Goal: Transaction & Acquisition: Purchase product/service

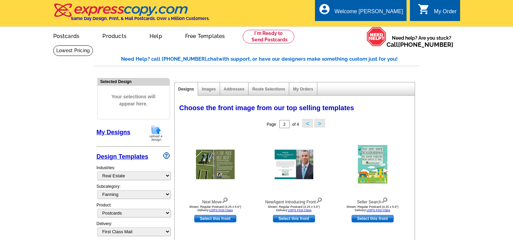
select select "785"
select select "1208"
select select "1"
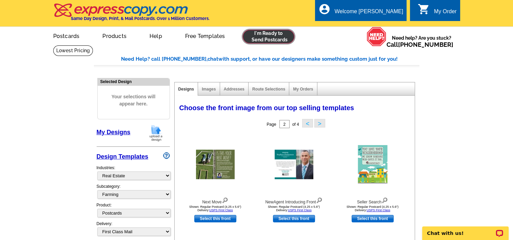
drag, startPoint x: 0, startPoint y: 0, endPoint x: 264, endPoint y: 34, distance: 266.5
click at [264, 34] on link at bounding box center [269, 37] width 52 height 14
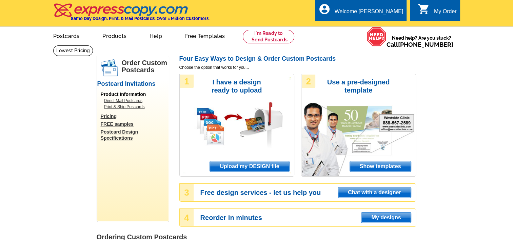
click at [256, 168] on span "Upload my DESIGN file" at bounding box center [249, 166] width 79 height 10
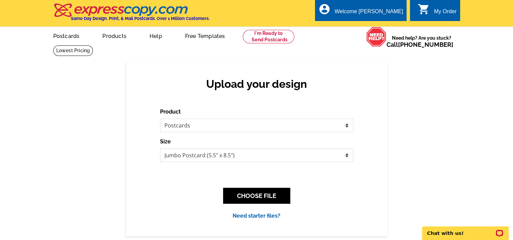
click at [199, 150] on select "Jumbo Postcard (5.5" x 8.5") Regular Postcard (4.25" x 5.6") Panoramic Postcard…" at bounding box center [256, 155] width 193 height 14
select select "1"
click at [160, 149] on select "Jumbo Postcard (5.5" x 8.5") Regular Postcard (4.25" x 5.6") Panoramic Postcard…" at bounding box center [256, 155] width 193 height 14
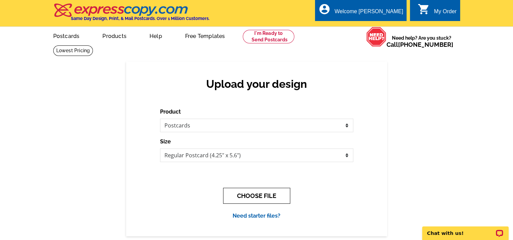
click at [250, 196] on button "CHOOSE FILE" at bounding box center [256, 196] width 67 height 16
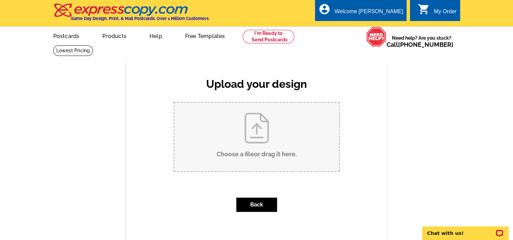
click at [265, 141] on input "Choose a file or drag it here ." at bounding box center [256, 137] width 165 height 68
type input "C:\fakepath\postcard fron 9 22.jpg"
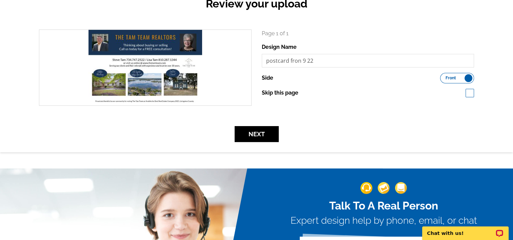
scroll to position [102, 0]
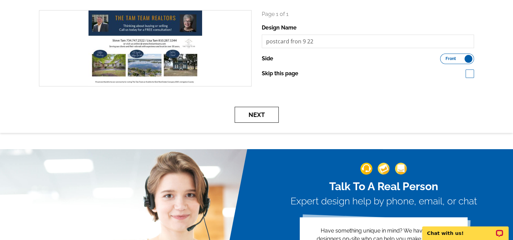
click at [260, 118] on button "Next" at bounding box center [257, 115] width 44 height 16
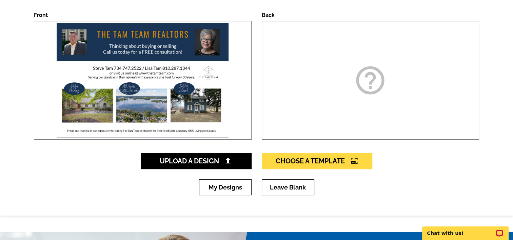
scroll to position [102, 0]
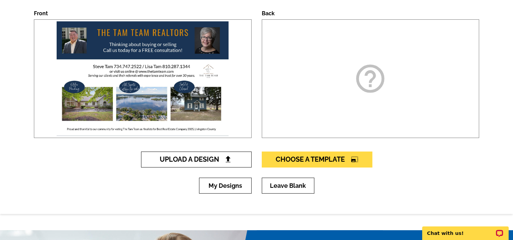
click at [218, 161] on span "Upload A Design" at bounding box center [196, 159] width 73 height 8
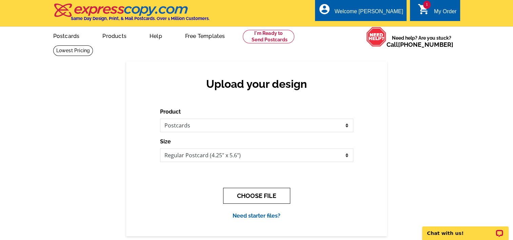
click at [250, 195] on button "CHOOSE FILE" at bounding box center [256, 196] width 67 height 16
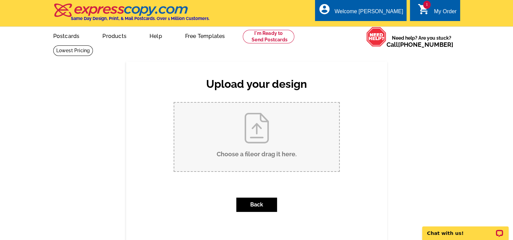
click at [247, 133] on input "Choose a file or drag it here ." at bounding box center [256, 137] width 165 height 68
type input "C:\fakepath\BackMaier Use copy.jpg"
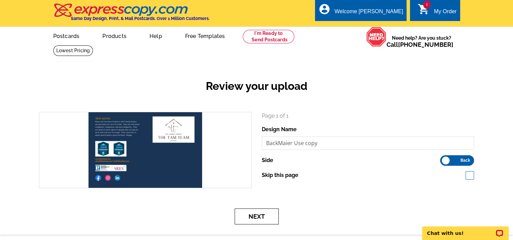
click at [259, 216] on button "Next" at bounding box center [257, 216] width 44 height 16
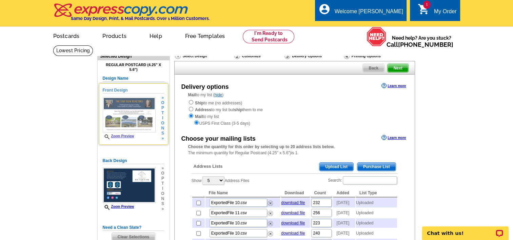
click at [126, 137] on link "Zoom Preview" at bounding box center [119, 136] width 32 height 4
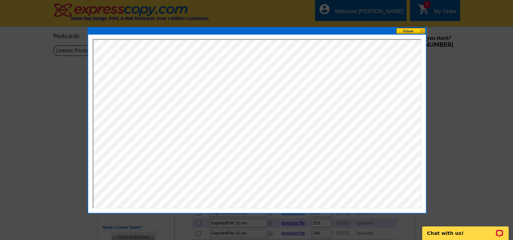
click at [412, 30] on button at bounding box center [411, 31] width 30 height 6
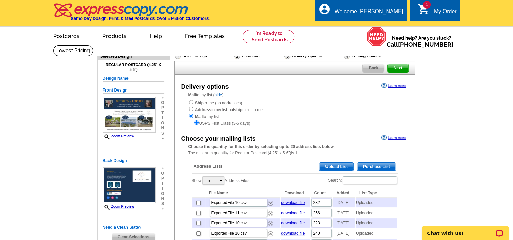
click at [338, 167] on span "Upload List" at bounding box center [336, 167] width 34 height 8
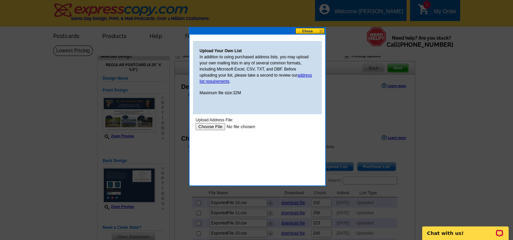
click at [204, 126] on input "file" at bounding box center [238, 126] width 86 height 7
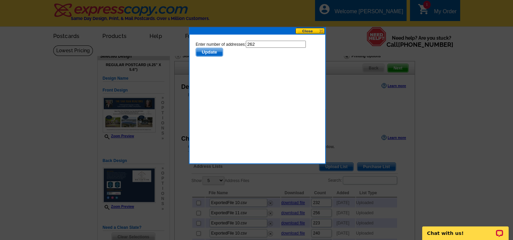
click at [210, 50] on span "Update" at bounding box center [209, 52] width 27 height 8
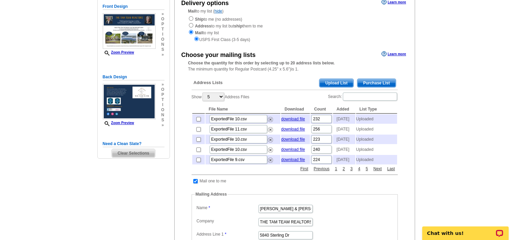
scroll to position [102, 0]
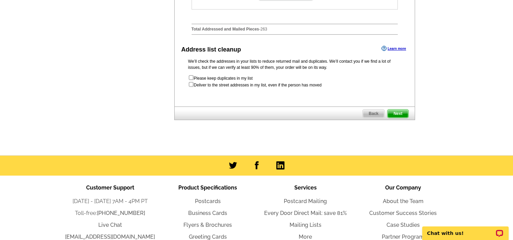
scroll to position [407, 0]
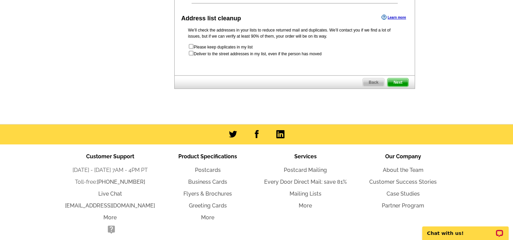
click at [400, 86] on span "Next" at bounding box center [397, 82] width 20 height 8
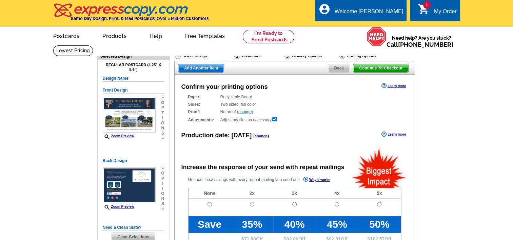
radio input "false"
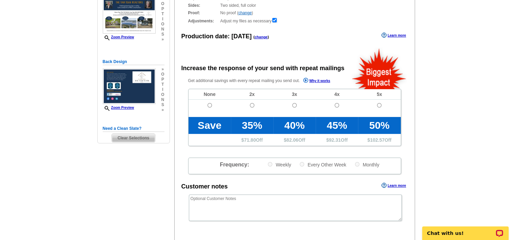
scroll to position [136, 0]
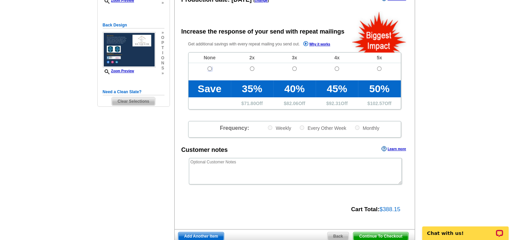
click at [209, 68] on input "radio" at bounding box center [209, 68] width 4 height 4
radio input "true"
drag, startPoint x: 365, startPoint y: 236, endPoint x: 331, endPoint y: 132, distance: 109.4
click at [365, 236] on span "Continue To Checkout" at bounding box center [380, 236] width 55 height 8
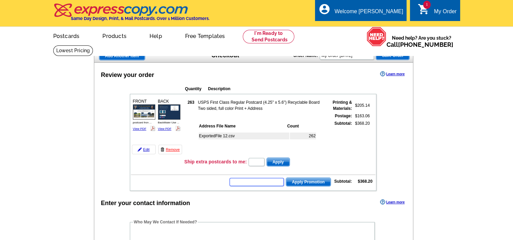
click at [242, 184] on input "text" at bounding box center [256, 182] width 54 height 8
type input "SMS40m"
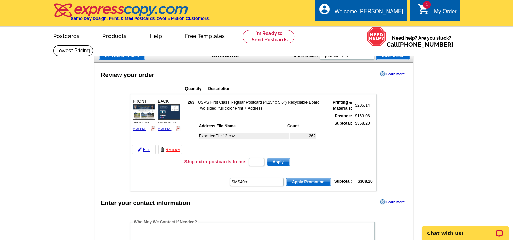
click at [317, 178] on span "Apply Promotion" at bounding box center [308, 182] width 44 height 8
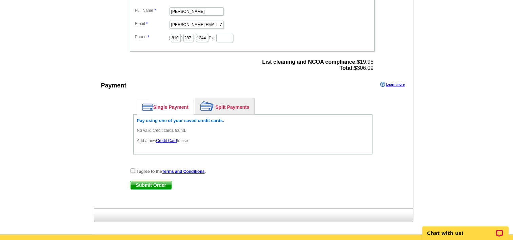
scroll to position [271, 0]
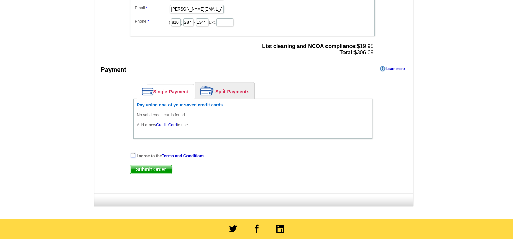
click at [134, 153] on input "checkbox" at bounding box center [132, 155] width 4 height 4
checkbox input "true"
click at [163, 123] on link "Credit Card" at bounding box center [166, 125] width 21 height 5
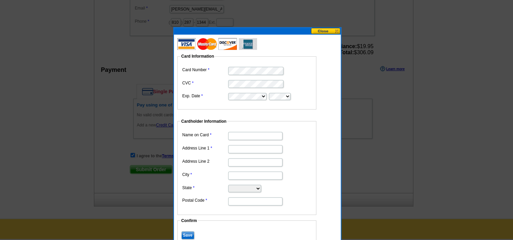
click at [248, 136] on input "Name on Card" at bounding box center [255, 136] width 54 height 8
type input "lisa tam"
type input "5840 Sterling Dr, Ste 520 Howell MI 48843"
type input "Howell"
select select "MI"
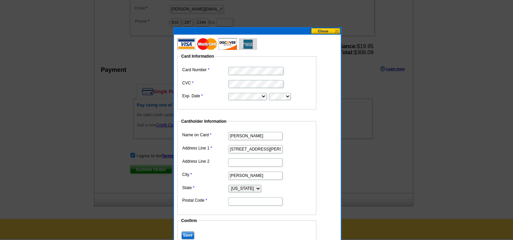
type input "48843"
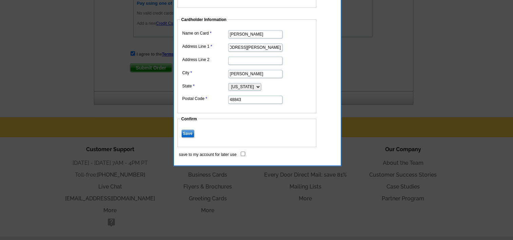
scroll to position [0, 25]
drag, startPoint x: 277, startPoint y: 46, endPoint x: 306, endPoint y: 38, distance: 30.2
click at [306, 38] on dl "Name on Card lisa tam Address Line 1 5840 Sterling Dr, Ste 520 Howell MI 48843 …" at bounding box center [247, 66] width 132 height 76
type input "5840 Sterling Dr, Ste 520"
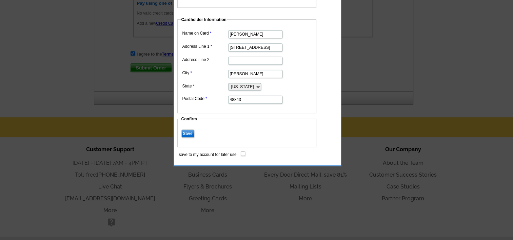
click at [294, 39] on dl "Name on Card lisa tam Address Line 1 5840 Sterling Dr, Ste 520 Address Line 2 C…" at bounding box center [247, 66] width 132 height 76
click at [183, 132] on input "Save" at bounding box center [187, 133] width 13 height 8
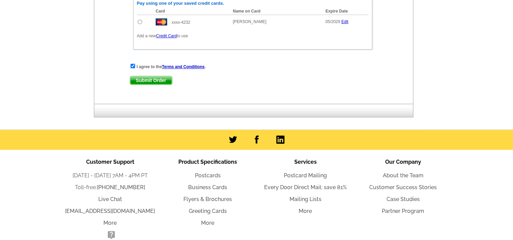
click at [140, 20] on input "radio" at bounding box center [140, 22] width 4 height 4
radio input "true"
click at [148, 76] on span "Submit Order" at bounding box center [151, 80] width 42 height 8
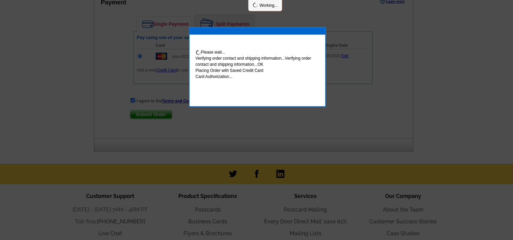
scroll to position [407, 0]
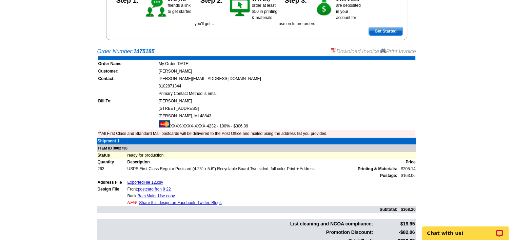
scroll to position [102, 0]
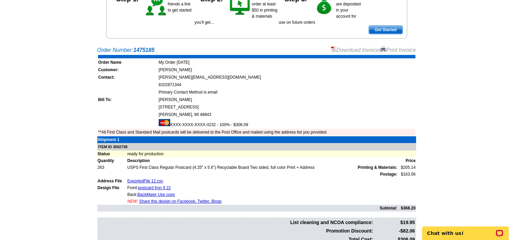
click at [204, 200] on link "Share this design on Facebook, Twitter, Blogs" at bounding box center [180, 201] width 82 height 5
